Goal: Information Seeking & Learning: Find specific fact

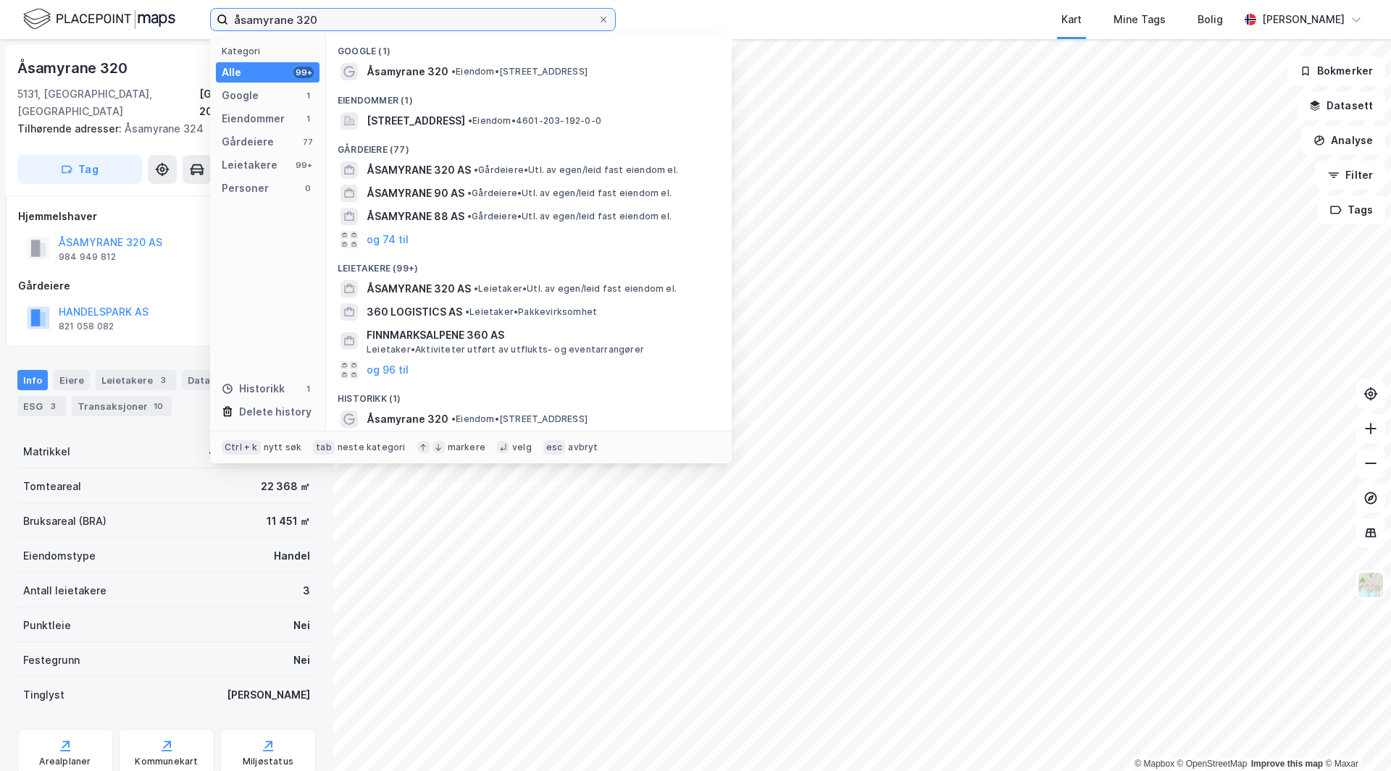
drag, startPoint x: 350, startPoint y: 17, endPoint x: 137, endPoint y: -1, distance: 213.7
click at [137, 0] on html "åsamyrane 320 Kategori Alle 99+ Google 1 Eiendommer 1 Gårdeiere 77 Leietakere 9…" at bounding box center [695, 385] width 1391 height 771
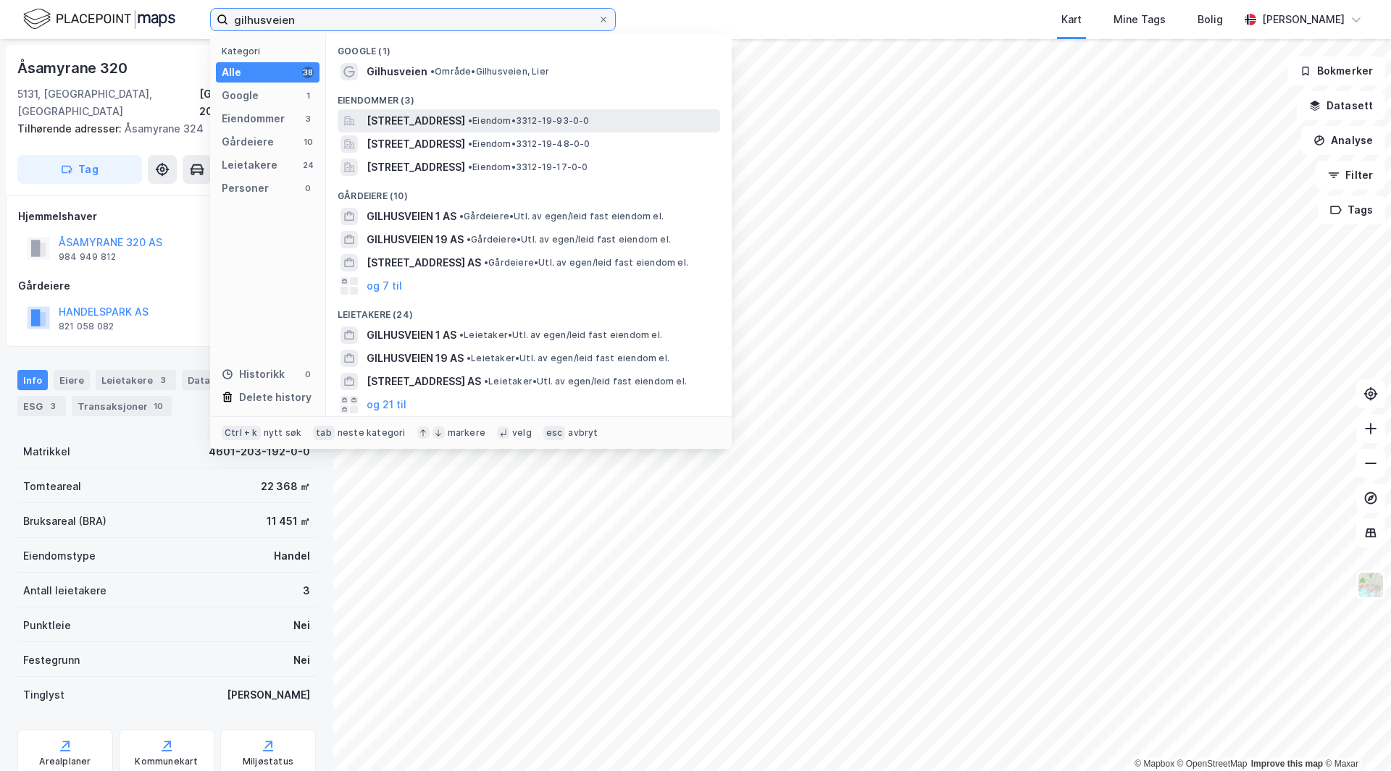
type input "gilhusveien"
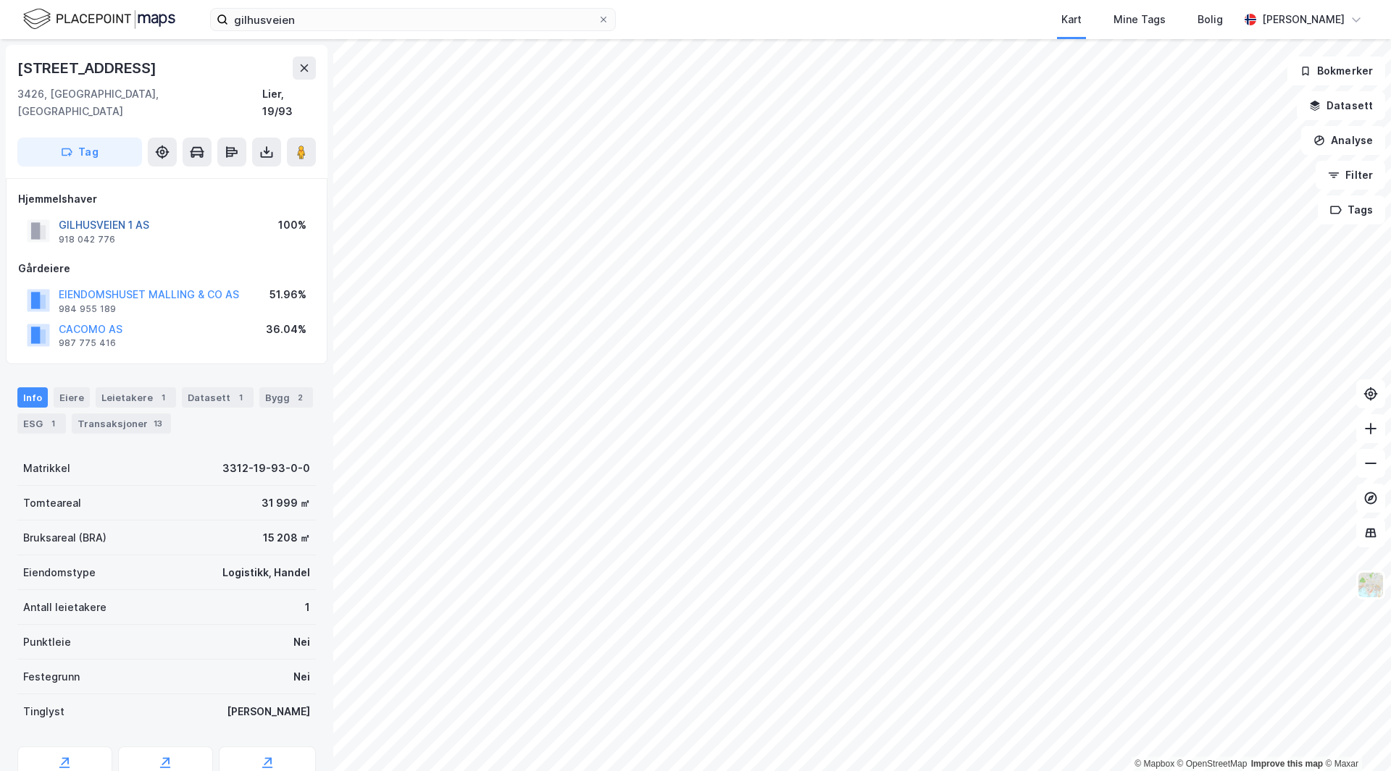
click at [0, 0] on button "GILHUSVEIEN 1 AS" at bounding box center [0, 0] width 0 height 0
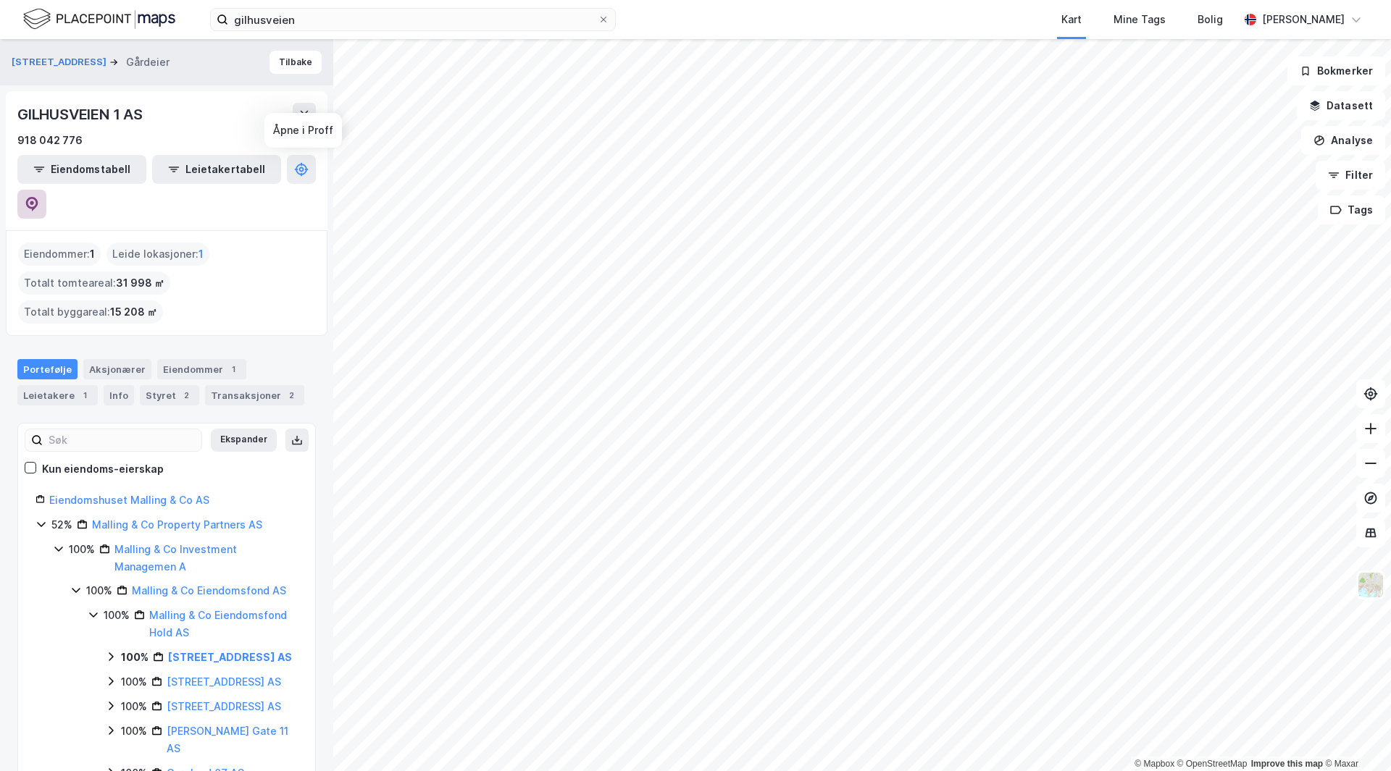
click at [39, 197] on icon at bounding box center [32, 204] width 14 height 14
